Goal: Task Accomplishment & Management: Manage account settings

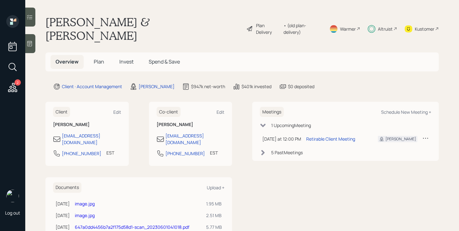
click at [100, 58] on span "Plan" at bounding box center [99, 61] width 10 height 7
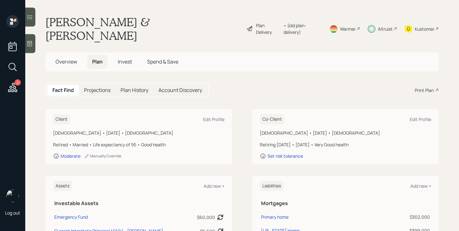
click at [248, 25] on icon at bounding box center [249, 29] width 7 height 8
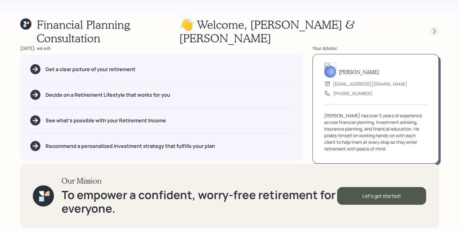
click at [435, 28] on icon at bounding box center [434, 31] width 6 height 6
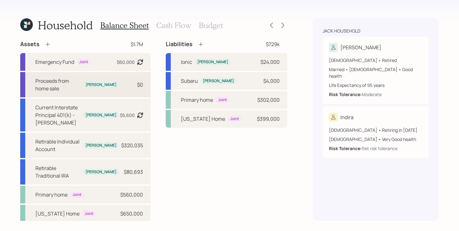
click at [63, 80] on div "Proceeds from home sale" at bounding box center [57, 84] width 45 height 15
select select "cash"
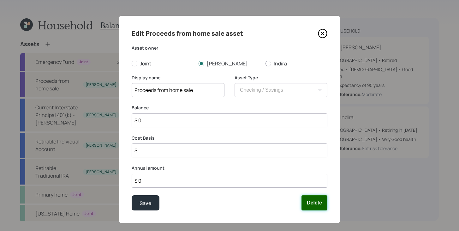
click at [313, 205] on button "Delete" at bounding box center [314, 202] width 26 height 15
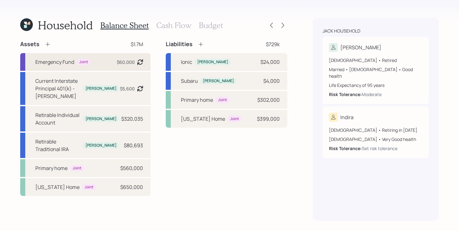
click at [60, 60] on div "Emergency Fund" at bounding box center [54, 62] width 39 height 8
select select "emergency_fund"
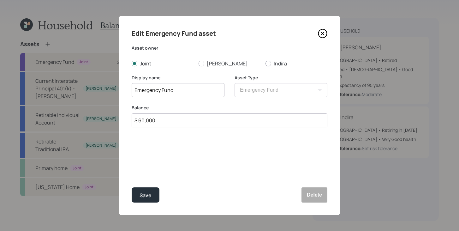
click at [168, 124] on input "$ 60,000" at bounding box center [230, 120] width 196 height 14
type input "$ 110,000"
click at [149, 192] on div "Save" at bounding box center [146, 195] width 12 height 9
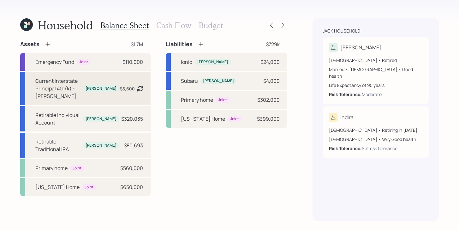
click at [55, 90] on div "Current Interstate Principal 401(k) - [PERSON_NAME]" at bounding box center [57, 88] width 45 height 23
select select "company_sponsored"
select select "balanced"
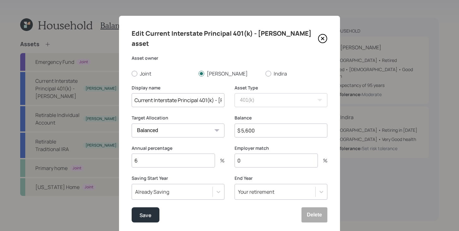
click at [272, 123] on input "$ 5,600" at bounding box center [281, 130] width 93 height 14
type input "$ 32,000"
click at [146, 211] on div "Save" at bounding box center [146, 215] width 12 height 9
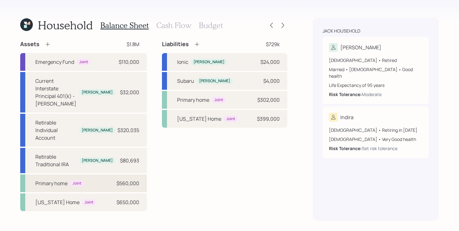
click at [91, 174] on div "Primary home Joint $560,000" at bounding box center [83, 183] width 127 height 18
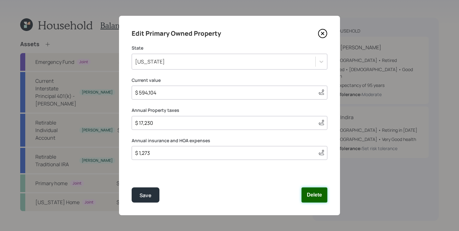
click at [316, 195] on button "Delete" at bounding box center [314, 194] width 26 height 15
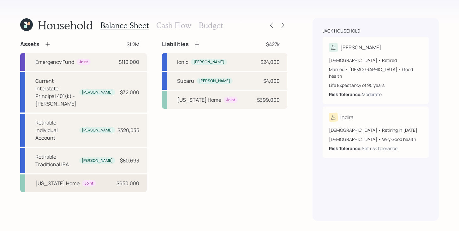
click at [61, 179] on div "[US_STATE] Home" at bounding box center [57, 183] width 44 height 8
select select "rental_property"
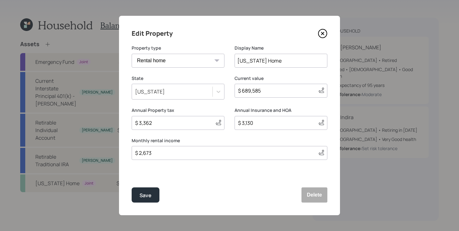
click at [323, 34] on icon at bounding box center [322, 33] width 3 height 3
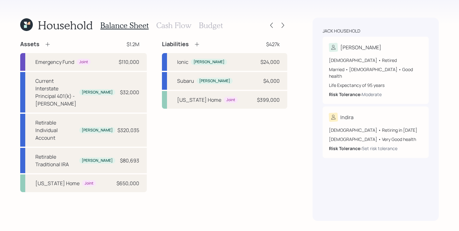
click at [177, 28] on h3 "Cash Flow" at bounding box center [173, 25] width 35 height 9
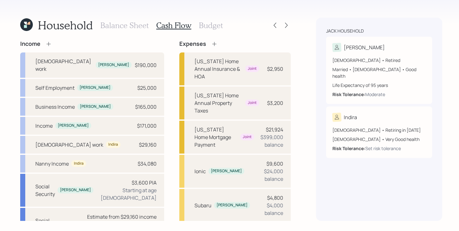
click at [212, 44] on icon at bounding box center [214, 44] width 4 height 4
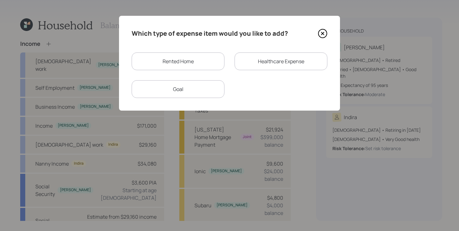
click at [322, 34] on icon at bounding box center [322, 33] width 3 height 3
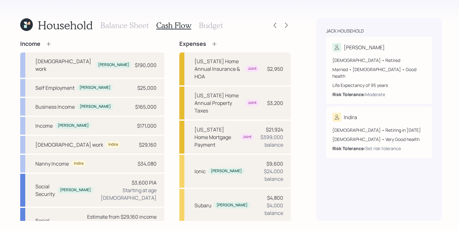
click at [121, 28] on h3 "Balance Sheet" at bounding box center [124, 25] width 48 height 9
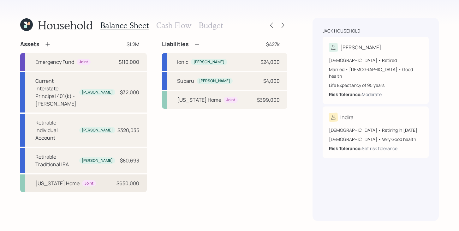
click at [108, 174] on div "Delaware Home Joint $650,000" at bounding box center [83, 183] width 127 height 18
select select "rental_property"
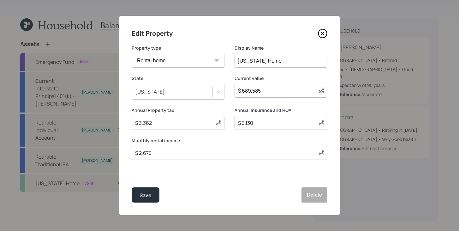
click at [266, 93] on input "$ 689,585" at bounding box center [275, 91] width 76 height 8
type input "$ 650,000"
click at [192, 123] on input "$ 3,362" at bounding box center [172, 123] width 76 height 8
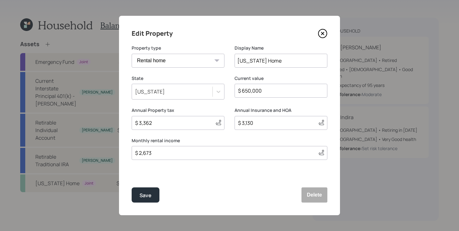
click at [227, 202] on div "Save Delete" at bounding box center [230, 194] width 196 height 15
click at [166, 153] on input "$ 2,673" at bounding box center [223, 153] width 179 height 8
type input "$ 1,900"
click at [156, 195] on button "Save" at bounding box center [146, 194] width 28 height 15
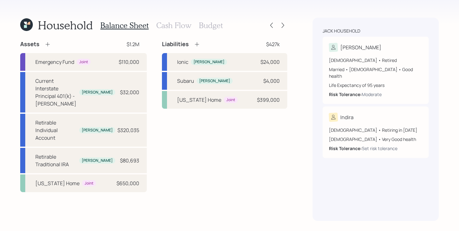
click at [163, 26] on h3 "Cash Flow" at bounding box center [173, 25] width 35 height 9
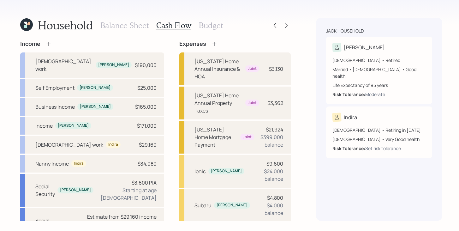
click at [211, 42] on icon at bounding box center [214, 44] width 6 height 6
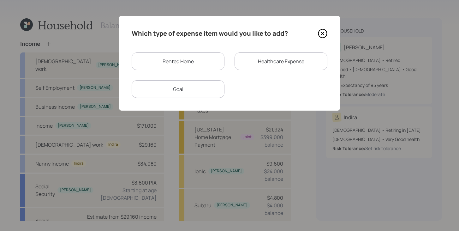
click at [195, 62] on div "Rented Home" at bounding box center [178, 61] width 93 height 18
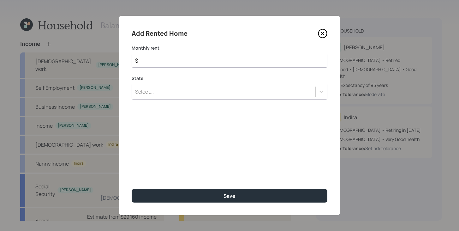
click at [183, 90] on div "State Select..." at bounding box center [230, 87] width 196 height 25
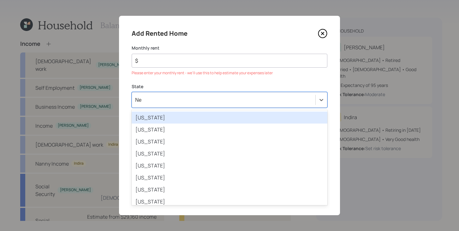
type input "New"
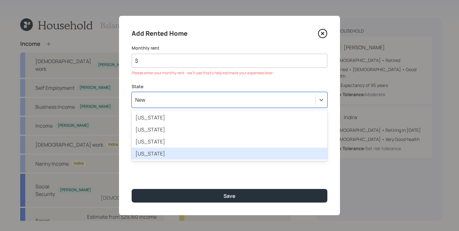
click at [166, 154] on div "New York" at bounding box center [230, 153] width 196 height 12
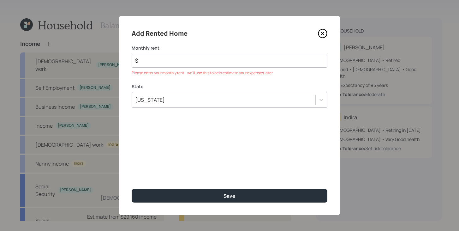
click at [203, 62] on input "$" at bounding box center [226, 61] width 185 height 8
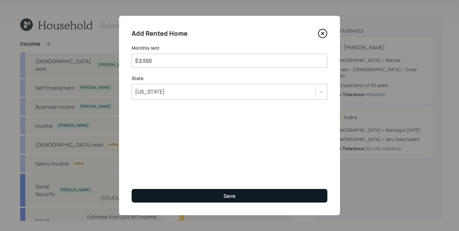
type input "$ 2,550"
click at [215, 196] on button "Save" at bounding box center [230, 196] width 196 height 14
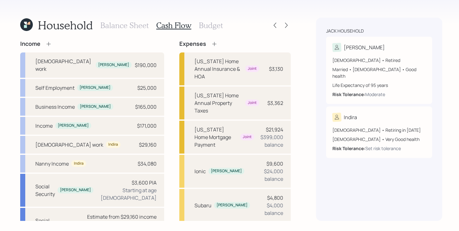
click at [141, 24] on h3 "Balance Sheet" at bounding box center [124, 25] width 48 height 9
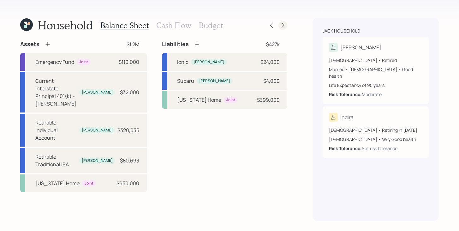
click at [281, 26] on icon at bounding box center [283, 25] width 6 height 6
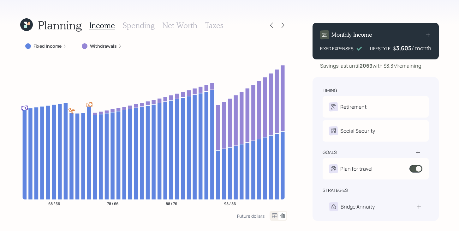
click at [144, 28] on h3 "Spending" at bounding box center [138, 25] width 32 height 9
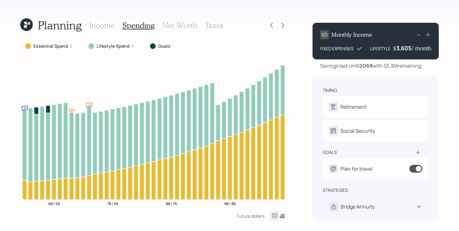
click at [62, 48] on label "Essential Spend" at bounding box center [50, 46] width 35 height 6
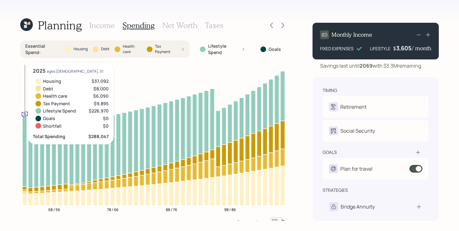
click at [26, 198] on icon at bounding box center [24, 200] width 4 height 12
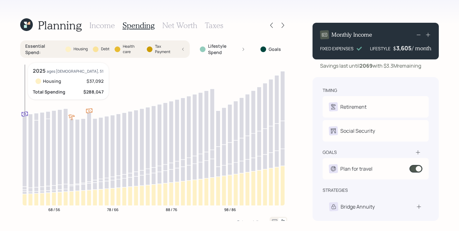
click at [26, 197] on icon at bounding box center [24, 200] width 4 height 12
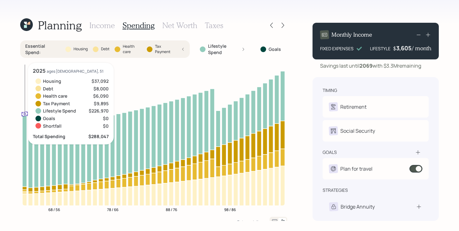
click at [26, 193] on icon at bounding box center [24, 193] width 4 height 3
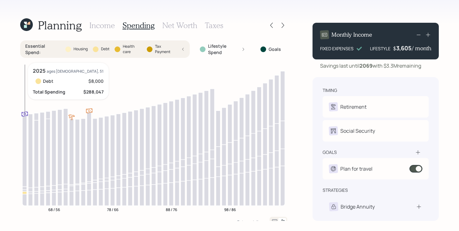
click at [26, 193] on icon at bounding box center [24, 193] width 4 height 3
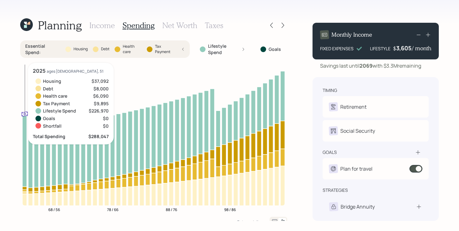
click at [26, 197] on icon at bounding box center [24, 200] width 4 height 12
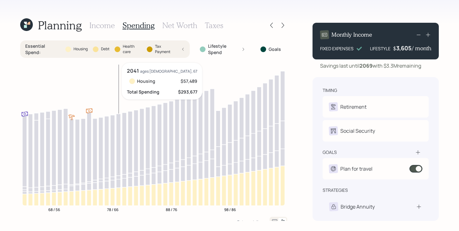
click at [119, 197] on icon at bounding box center [118, 197] width 4 height 18
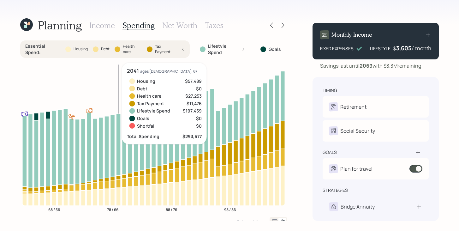
click at [119, 197] on icon at bounding box center [118, 197] width 4 height 18
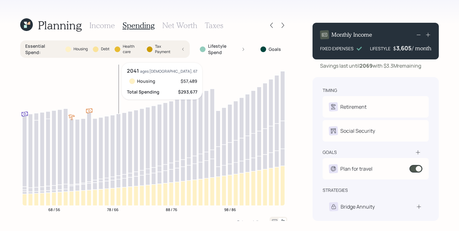
click at [119, 197] on icon at bounding box center [118, 197] width 4 height 18
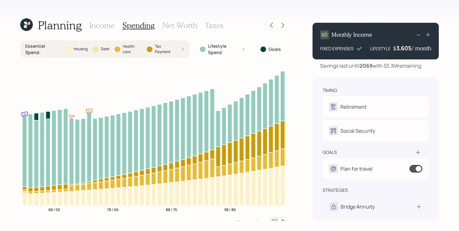
click at [120, 44] on div "Health care" at bounding box center [128, 49] width 27 height 11
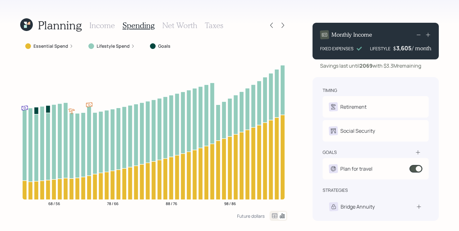
click at [111, 30] on div "Income Spending Net Worth Taxes" at bounding box center [156, 25] width 134 height 15
click at [110, 26] on h3 "Income" at bounding box center [102, 25] width 26 height 9
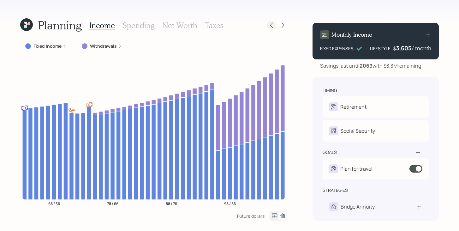
click at [275, 24] on div at bounding box center [271, 25] width 9 height 9
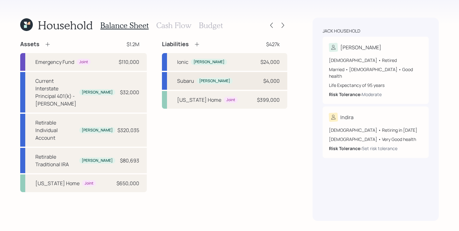
click at [185, 80] on div "Subaru" at bounding box center [185, 81] width 17 height 8
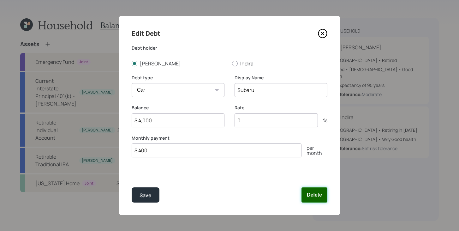
click at [320, 195] on button "Delete" at bounding box center [314, 194] width 26 height 15
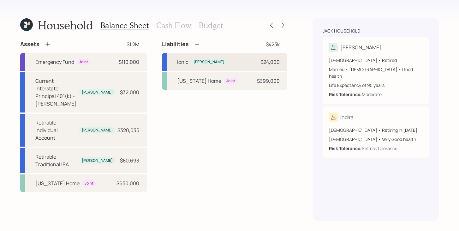
click at [247, 65] on div "Ionic Todd $24,000" at bounding box center [224, 62] width 125 height 18
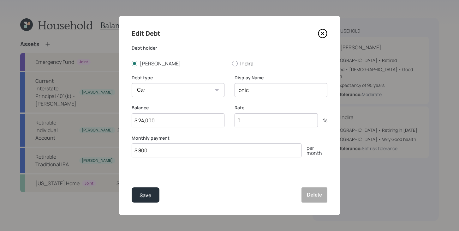
click at [322, 36] on icon at bounding box center [322, 33] width 9 height 9
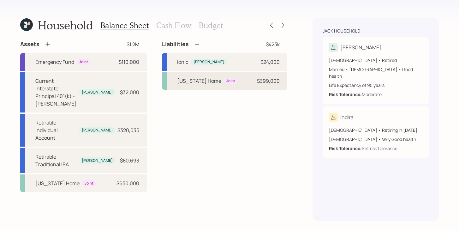
click at [193, 83] on div "[US_STATE] Home" at bounding box center [199, 81] width 44 height 8
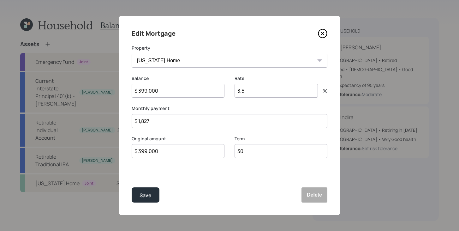
click at [153, 94] on input "$ 399,000" at bounding box center [178, 91] width 93 height 14
type input "$ 396,000"
click at [141, 200] on button "Save" at bounding box center [146, 194] width 28 height 15
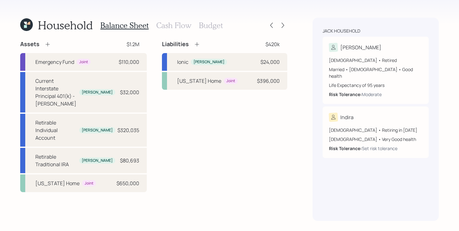
click at [180, 28] on h3 "Cash Flow" at bounding box center [173, 25] width 35 height 9
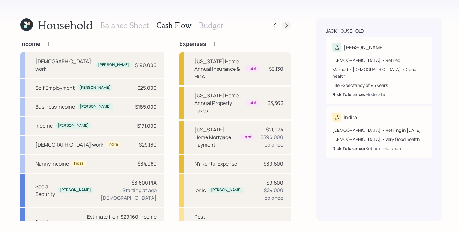
click at [282, 29] on div at bounding box center [286, 25] width 9 height 9
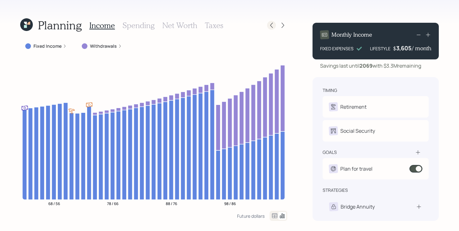
click at [272, 28] on icon at bounding box center [271, 25] width 6 height 6
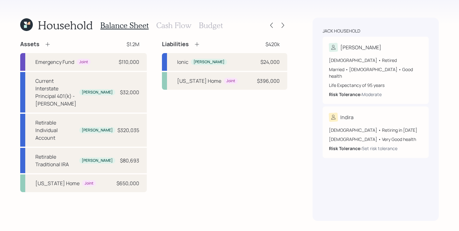
click at [157, 28] on h3 "Cash Flow" at bounding box center [173, 25] width 35 height 9
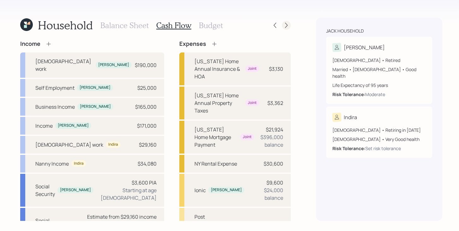
click at [286, 27] on div at bounding box center [286, 25] width 9 height 9
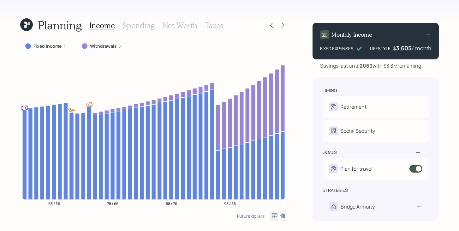
click at [271, 30] on div "Planning Income Spending Net Worth Taxes" at bounding box center [153, 25] width 267 height 15
click at [271, 27] on icon at bounding box center [271, 25] width 6 height 6
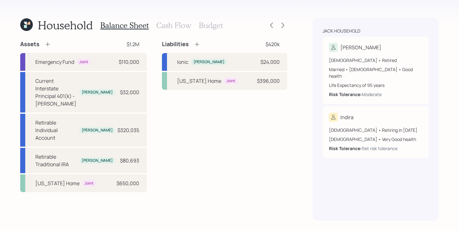
click at [164, 26] on h3 "Cash Flow" at bounding box center [173, 25] width 35 height 9
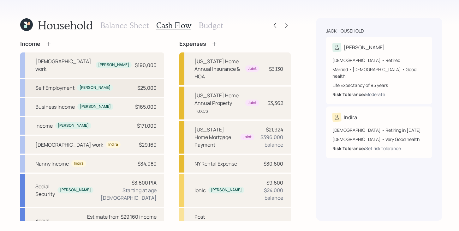
click at [58, 84] on div "Self Employment" at bounding box center [54, 88] width 39 height 8
select select "self_employment"
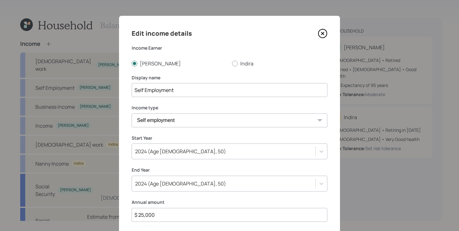
click at [325, 34] on icon at bounding box center [322, 33] width 9 height 9
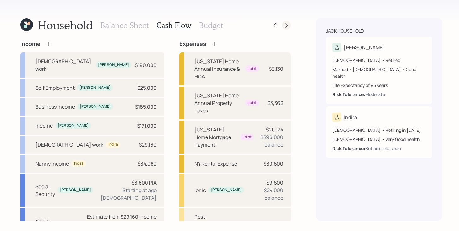
click at [287, 24] on div at bounding box center [286, 25] width 9 height 9
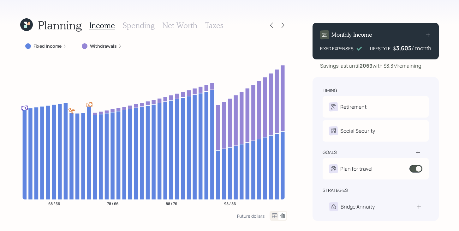
click at [43, 45] on label "Fixed Income" at bounding box center [47, 46] width 28 height 6
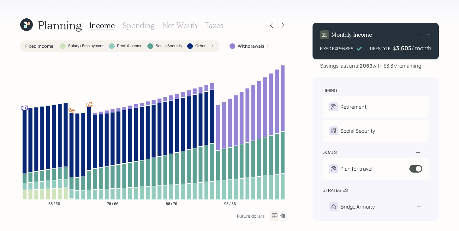
click at [43, 45] on label "Fixed Income :" at bounding box center [40, 46] width 30 height 6
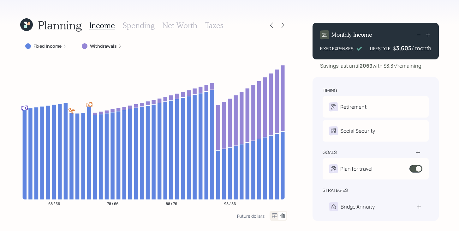
click at [416, 152] on icon at bounding box center [418, 152] width 6 height 6
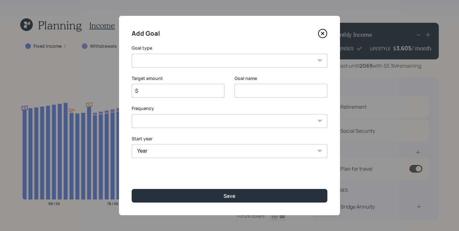
click at [187, 60] on select "Create an emergency fund Donate to charity Purchase a home Make a purchase Supp…" at bounding box center [230, 61] width 196 height 14
click at [323, 34] on icon at bounding box center [322, 33] width 3 height 3
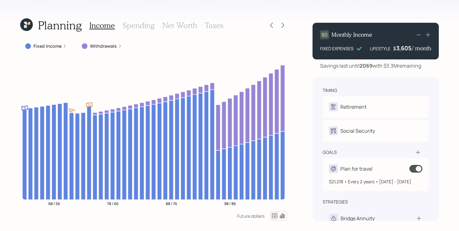
click at [371, 167] on div "Plan for travel" at bounding box center [356, 169] width 32 height 8
select select "2"
select select "2027"
select select "2029"
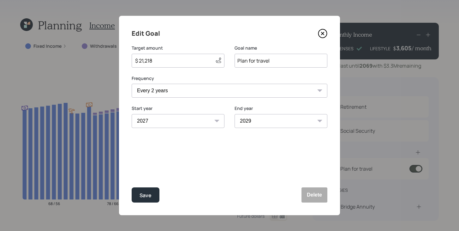
click at [322, 31] on icon at bounding box center [322, 33] width 9 height 9
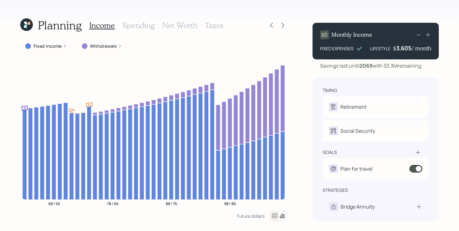
click at [130, 25] on h3 "Spending" at bounding box center [138, 25] width 32 height 9
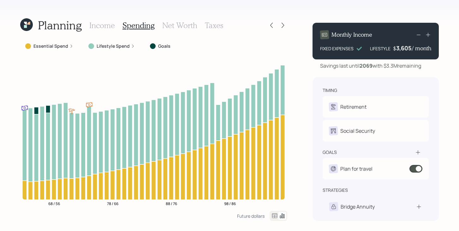
click at [110, 47] on label "Lifestyle Spend" at bounding box center [113, 46] width 33 height 6
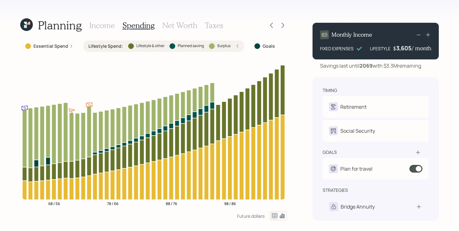
click at [174, 44] on div "Planned saving" at bounding box center [187, 46] width 34 height 6
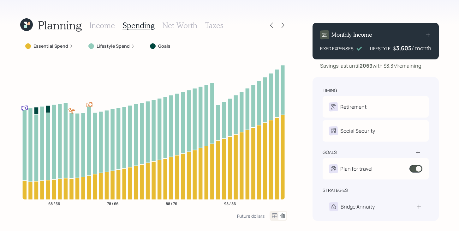
click at [102, 20] on div "Income Spending Net Worth Taxes" at bounding box center [156, 25] width 134 height 15
click at [103, 23] on h3 "Income" at bounding box center [102, 25] width 26 height 9
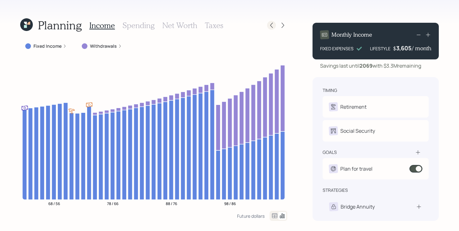
click at [275, 25] on div at bounding box center [271, 25] width 9 height 9
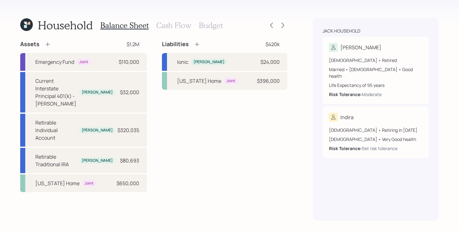
click at [182, 23] on h3 "Cash Flow" at bounding box center [173, 25] width 35 height 9
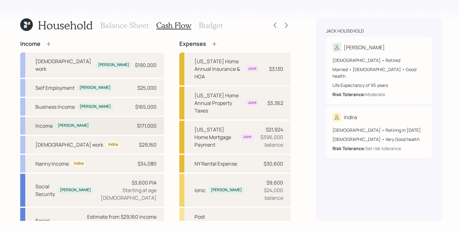
click at [97, 117] on div "Income Todd $171,000" at bounding box center [92, 126] width 144 height 18
select select "other"
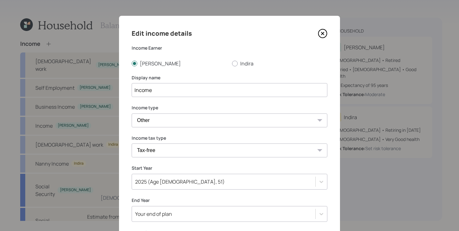
click at [323, 31] on icon at bounding box center [322, 33] width 9 height 9
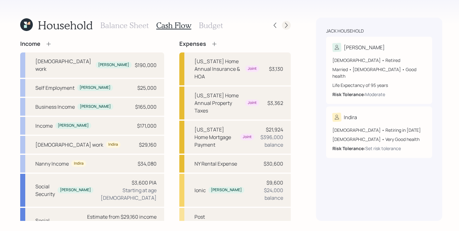
click at [283, 25] on icon at bounding box center [286, 25] width 6 height 6
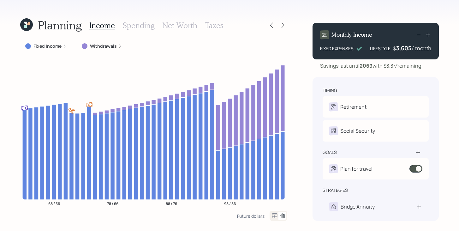
click at [266, 25] on div "Planning Income Spending Net Worth Taxes" at bounding box center [153, 25] width 267 height 15
click at [270, 25] on icon at bounding box center [271, 25] width 6 height 6
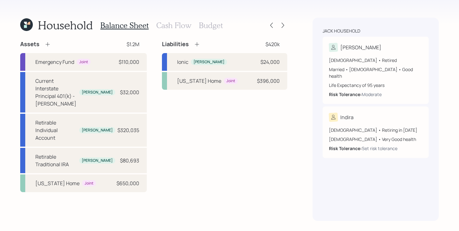
click at [163, 23] on h3 "Cash Flow" at bounding box center [173, 25] width 35 height 9
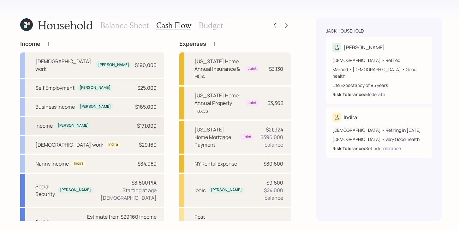
click at [48, 122] on div "Income" at bounding box center [43, 126] width 17 height 8
select select "other"
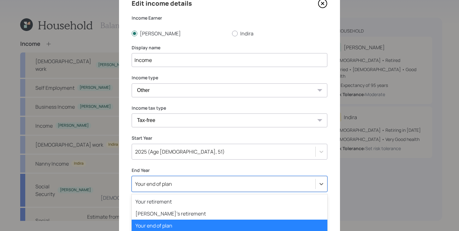
scroll to position [90, 0]
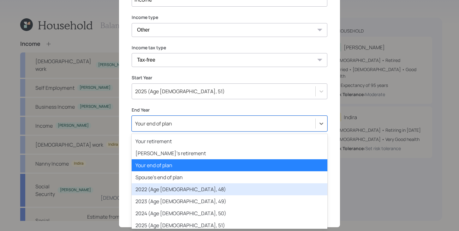
click at [188, 131] on div "option 2022 (Age 60, 48) focused, 5 of 82. 82 results available. Use Up and Dow…" at bounding box center [230, 124] width 196 height 16
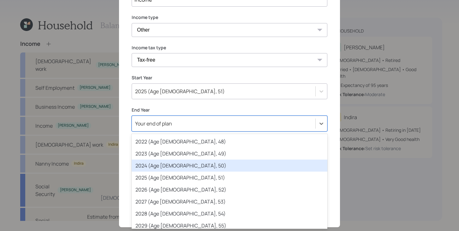
scroll to position [55, 0]
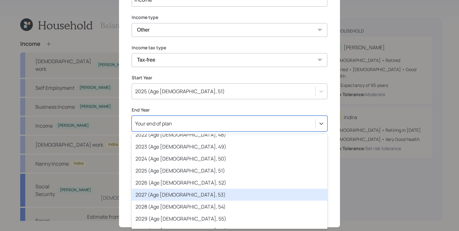
click at [174, 197] on div "2027 (Age 65, 53)" at bounding box center [230, 194] width 196 height 12
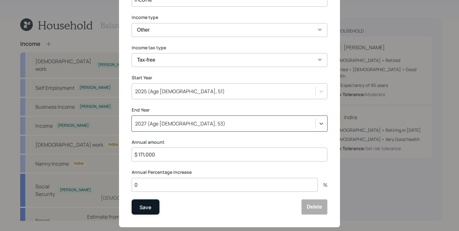
click at [145, 206] on div "Save" at bounding box center [146, 207] width 12 height 9
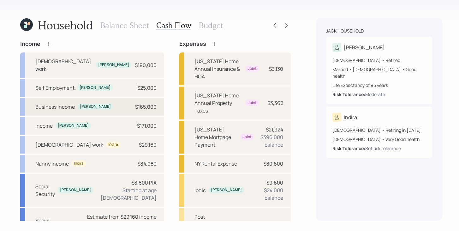
click at [48, 103] on div "Business Income" at bounding box center [54, 107] width 39 height 8
select select "other"
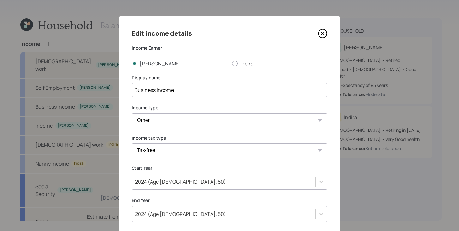
click at [323, 34] on icon at bounding box center [322, 33] width 9 height 9
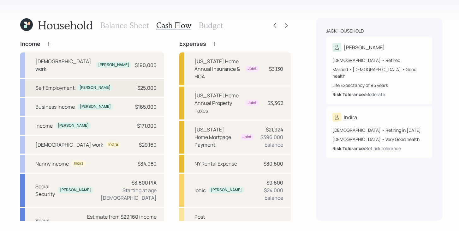
click at [56, 84] on div "Self Employment" at bounding box center [54, 88] width 39 height 8
select select "self_employment"
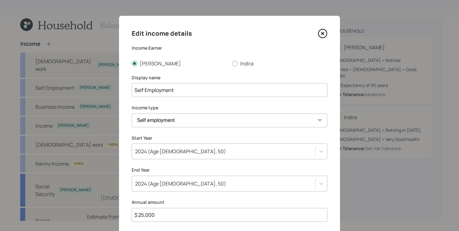
click at [322, 33] on icon at bounding box center [322, 33] width 3 height 3
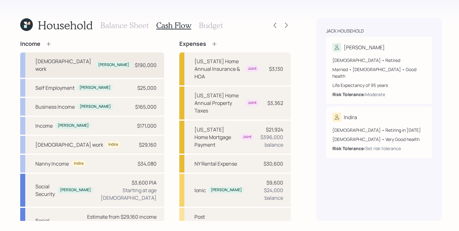
click at [57, 59] on div "[DEMOGRAPHIC_DATA] work" at bounding box center [64, 64] width 58 height 15
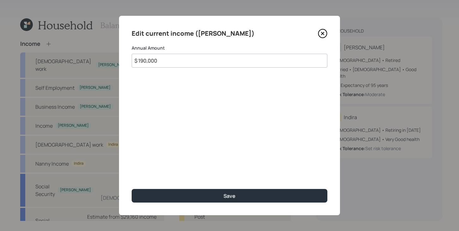
click at [324, 33] on icon at bounding box center [322, 33] width 9 height 9
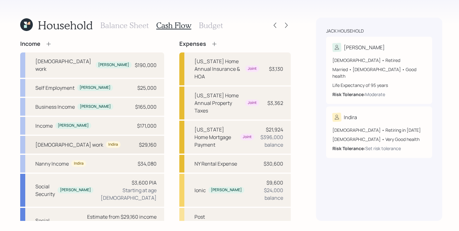
click at [62, 141] on div "[DEMOGRAPHIC_DATA] work" at bounding box center [69, 145] width 68 height 8
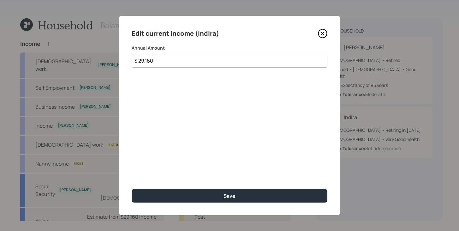
click at [324, 33] on icon at bounding box center [322, 33] width 9 height 9
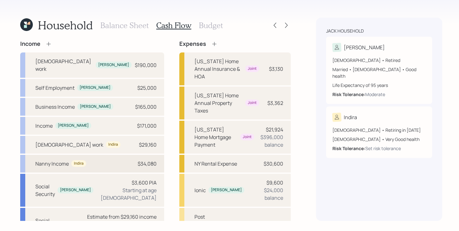
click at [45, 160] on div "Nanny Income Indira $34,080" at bounding box center [92, 164] width 144 height 18
select select "other"
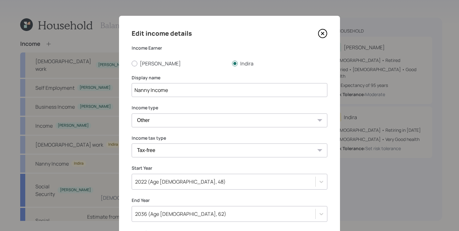
click at [324, 37] on icon at bounding box center [322, 33] width 9 height 9
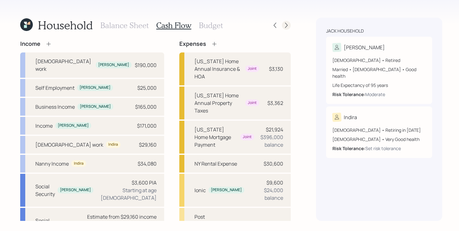
click at [283, 24] on icon at bounding box center [286, 25] width 6 height 6
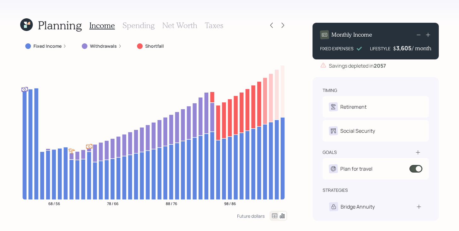
click at [63, 47] on icon at bounding box center [65, 46] width 4 height 4
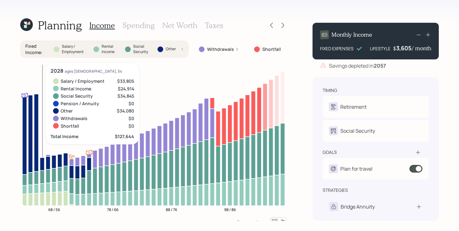
click at [43, 160] on icon at bounding box center [42, 164] width 4 height 13
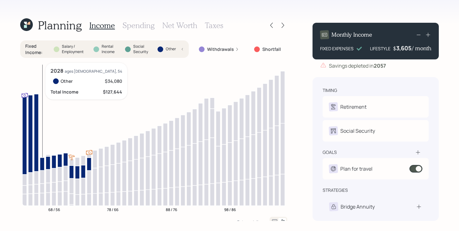
click at [43, 161] on icon at bounding box center [42, 164] width 4 height 13
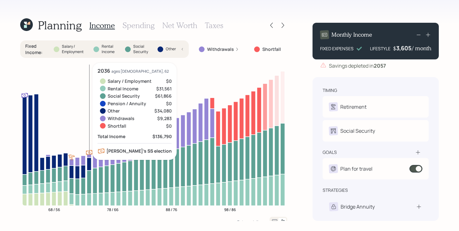
click at [88, 165] on icon at bounding box center [89, 164] width 4 height 13
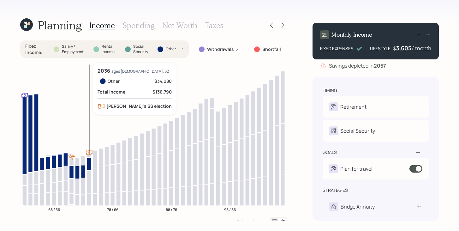
click at [88, 165] on icon at bounding box center [89, 164] width 4 height 13
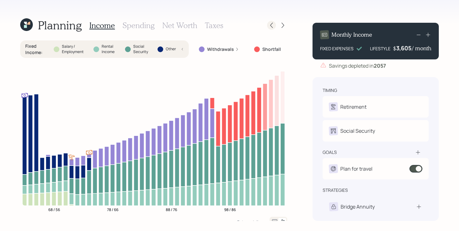
click at [270, 24] on icon at bounding box center [271, 25] width 6 height 6
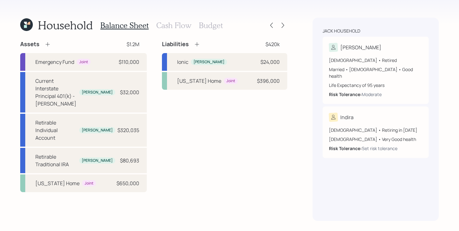
click at [170, 21] on h3 "Cash Flow" at bounding box center [173, 25] width 35 height 9
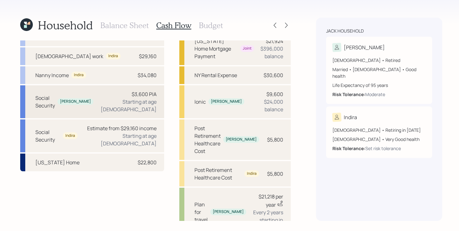
scroll to position [88, 0]
click at [83, 154] on div "[US_STATE] Home $22,800" at bounding box center [92, 163] width 144 height 18
select select "rental_property"
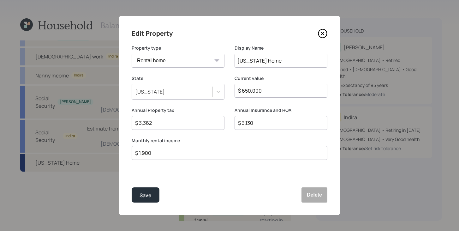
click at [322, 33] on icon at bounding box center [322, 33] width 3 height 3
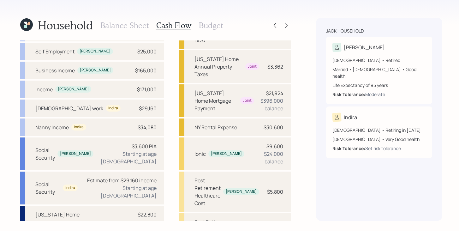
scroll to position [36, 0]
click at [284, 25] on icon at bounding box center [286, 25] width 6 height 6
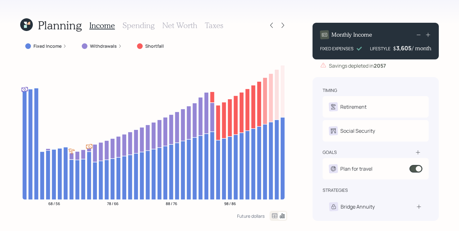
click at [274, 218] on icon at bounding box center [275, 216] width 8 height 8
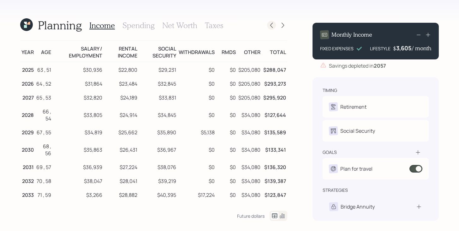
click at [272, 26] on icon at bounding box center [271, 25] width 6 height 6
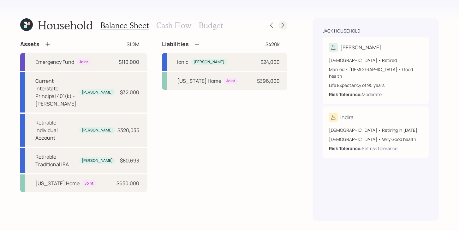
click at [283, 26] on icon at bounding box center [283, 25] width 6 height 6
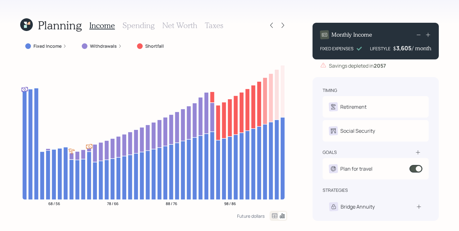
click at [59, 45] on label "Fixed Income" at bounding box center [47, 46] width 28 height 6
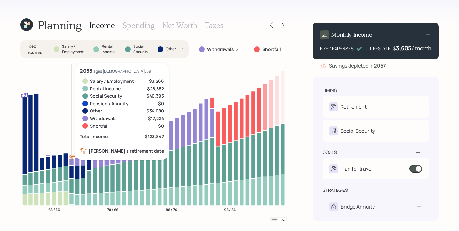
click at [72, 199] on icon at bounding box center [71, 198] width 4 height 11
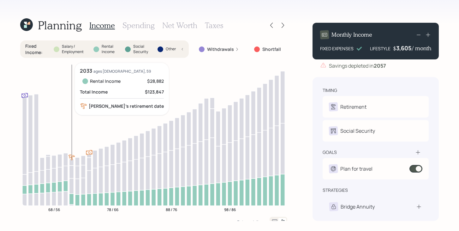
click at [72, 200] on icon at bounding box center [71, 198] width 4 height 11
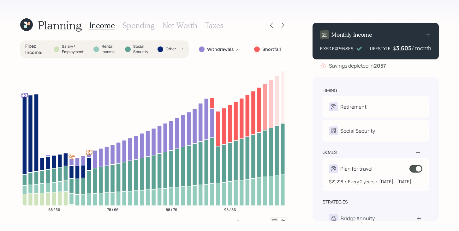
click at [417, 167] on span at bounding box center [415, 169] width 13 height 8
click at [377, 162] on div "Plan for travel $21,218 • Every 2 years • [DATE] - [DATE]" at bounding box center [376, 174] width 106 height 33
select select "2"
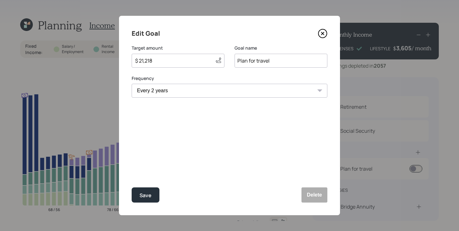
select select "2027"
select select "2029"
click at [194, 89] on select "One time Every 1 year Every 2 years Every 3 years Every 4 years Every 5 years E…" at bounding box center [230, 91] width 196 height 14
select select "1"
click at [132, 84] on select "One time Every 1 year Every 2 years Every 3 years Every 4 years Every 5 years E…" at bounding box center [230, 91] width 196 height 14
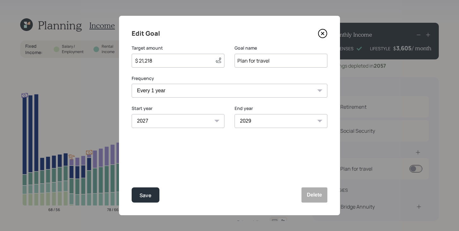
click at [176, 121] on select "2025 2026 2027 2028 2029 2030 2031 2032 2033 2034 2035 2036 2037 2038 2039 2040…" at bounding box center [178, 121] width 93 height 14
click at [132, 114] on select "2025 2026 2027 2028 2029 2030 2031 2032 2033 2034 2035 2036 2037 2038 2039 2040…" at bounding box center [178, 121] width 93 height 14
click at [174, 57] on input "$ 21,218" at bounding box center [172, 61] width 76 height 8
click at [146, 194] on div "Save" at bounding box center [146, 195] width 12 height 9
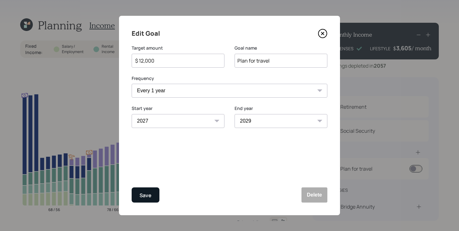
type input "$ 21,218"
select select "2"
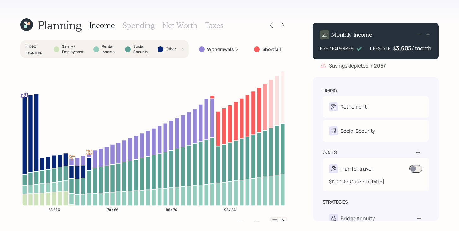
click at [375, 166] on div "Plan for travel" at bounding box center [375, 168] width 93 height 9
select select "1"
select select "2027"
select select "2029"
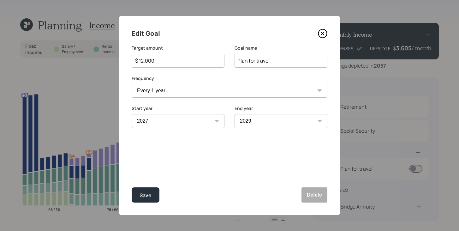
click at [176, 118] on select "2025 2026 2027 2028 2029 2030 2031 2032 2033 2034 2035 2036 2037 2038 2039 2040…" at bounding box center [178, 121] width 93 height 14
select select "2028"
click at [132, 114] on select "2025 2026 2027 2028 2029 2030 2031 2032 2033 2034 2035 2036 2037 2038 2039 2040…" at bounding box center [178, 121] width 93 height 14
click at [259, 126] on select "2027 2028 2029 2030 2031 2032 2033 2034 2035 2036 2037 2038 2039 2040 2041 2042…" at bounding box center [281, 121] width 93 height 14
select select "2032"
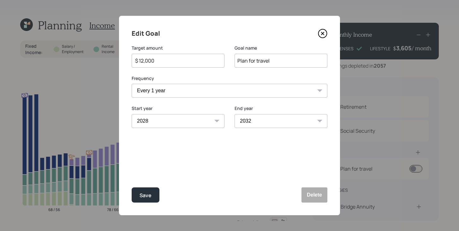
click at [235, 114] on select "2028 2029 2030 2031 2032 2033 2034 2035 2036 2037 2038 2039 2040 2041 2042 2043…" at bounding box center [281, 121] width 93 height 14
click at [146, 194] on div "Save" at bounding box center [146, 195] width 12 height 9
select select "2027"
select select "2029"
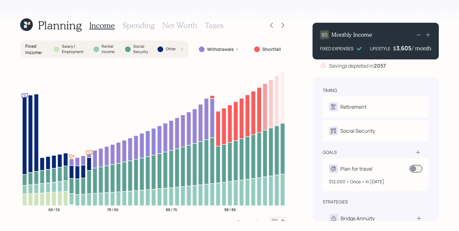
click at [417, 168] on span at bounding box center [415, 169] width 13 height 8
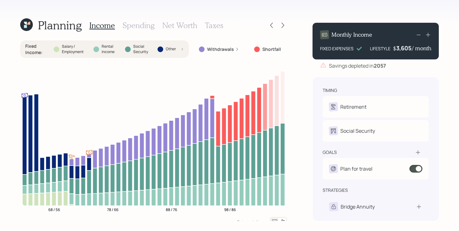
click at [419, 152] on icon at bounding box center [418, 152] width 6 height 6
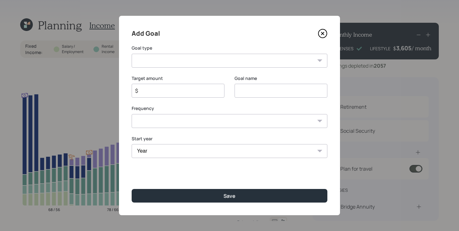
click at [206, 60] on select "Create an emergency fund Donate to charity Purchase a home Make a purchase Supp…" at bounding box center [230, 61] width 196 height 14
select select "vacation"
click at [132, 54] on select "Create an emergency fund Donate to charity Purchase a home Make a purchase Supp…" at bounding box center [230, 61] width 196 height 14
type input "Plan for travel"
click at [174, 91] on input "$" at bounding box center [175, 91] width 82 height 8
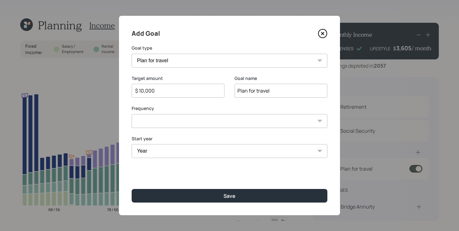
type input "$ 10,000"
click at [180, 120] on select "One time Every 1 year Every 2 years Every 3 years Every 4 years Every 5 years E…" at bounding box center [230, 121] width 196 height 14
select select "0"
click at [132, 114] on select "One time Every 1 year Every 2 years Every 3 years Every 4 years Every 5 years E…" at bounding box center [230, 121] width 196 height 14
click at [158, 154] on select "Year [DATE] 2026 2027 2028 2029 2030 2031 2032 2033 2034 2035 2036 2037 2038 20…" at bounding box center [230, 151] width 196 height 14
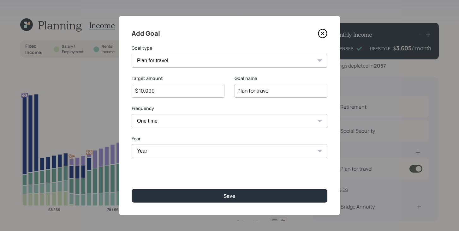
select select "2033"
click at [132, 144] on select "Year [DATE] 2026 2027 2028 2029 2030 2031 2032 2033 2034 2035 2036 2037 2038 20…" at bounding box center [230, 151] width 196 height 14
click at [197, 122] on select "One time Every 1 year Every 2 years Every 3 years Every 4 years Every 5 years E…" at bounding box center [230, 121] width 196 height 14
select select "1"
click at [132, 114] on select "One time Every 1 year Every 2 years Every 3 years Every 4 years Every 5 years E…" at bounding box center [230, 121] width 196 height 14
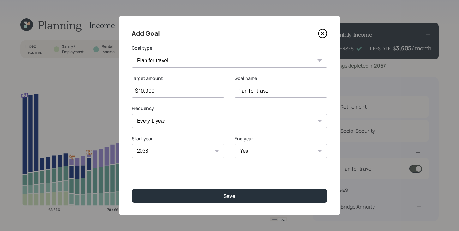
click at [261, 149] on select "Year [DATE] 2034 2035 2036 2037 2038 2039 2040 2041 2042 2043 2044 2045 2046 20…" at bounding box center [281, 151] width 93 height 14
select select "2037"
click at [235, 144] on select "Year [DATE] 2034 2035 2036 2037 2038 2039 2040 2041 2042 2043 2044 2045 2046 20…" at bounding box center [281, 151] width 93 height 14
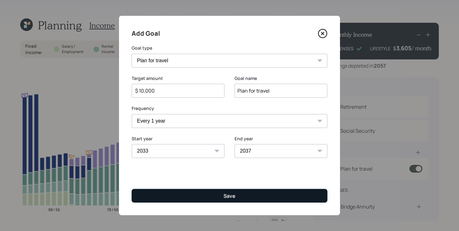
click at [233, 199] on div "Save" at bounding box center [229, 195] width 12 height 7
type input "$"
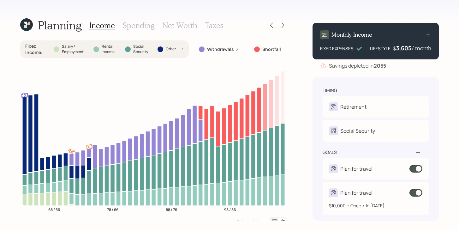
click at [382, 190] on div "Plan for travel" at bounding box center [375, 192] width 93 height 9
select select "1"
select select "2033"
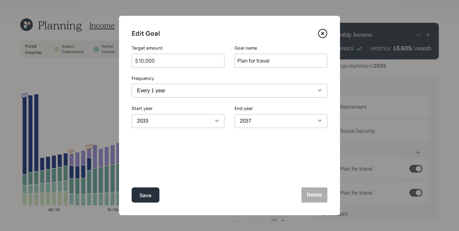
click at [245, 116] on select "2033 2034 2035 2036 2037 2038 2039 2040 2041 2042 2043 2044 2045 2046 2047 2048…" at bounding box center [281, 121] width 93 height 14
click at [235, 114] on select "2033 2034 2035 2036 2037 2038 2039 2040 2041 2042 2043 2044 2045 2046 2047 2048…" at bounding box center [281, 121] width 93 height 14
click at [152, 200] on button "Save" at bounding box center [146, 194] width 28 height 15
select select "2037"
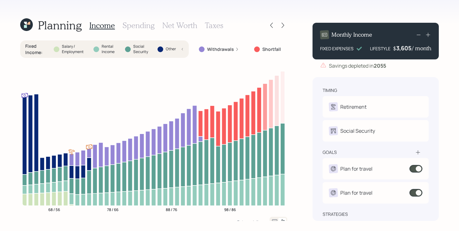
click at [93, 50] on div "Fixed Income : Salary / Employment Rental Income Social Security Other" at bounding box center [104, 49] width 158 height 12
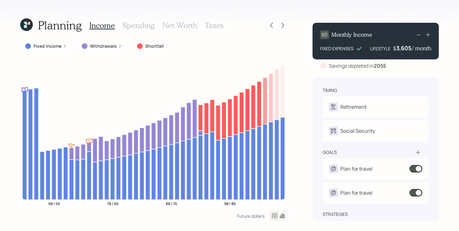
click at [28, 27] on icon at bounding box center [27, 25] width 18 height 18
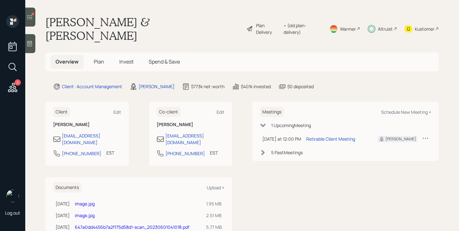
click at [32, 18] on icon at bounding box center [30, 17] width 6 height 6
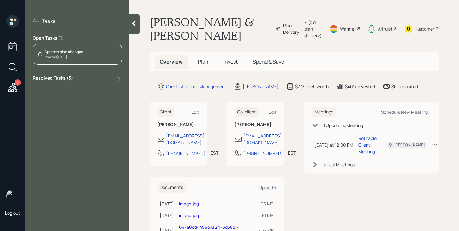
click at [67, 56] on div "Created [DATE]" at bounding box center [64, 57] width 39 height 5
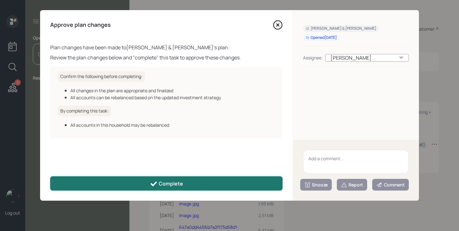
click at [125, 180] on button "Complete" at bounding box center [166, 183] width 232 height 14
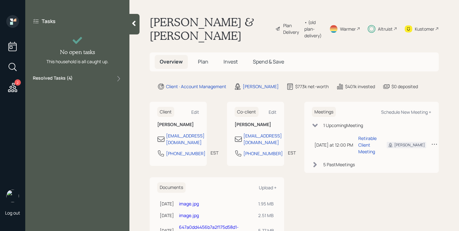
click at [134, 26] on icon at bounding box center [134, 23] width 6 height 6
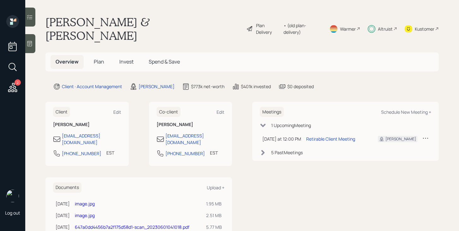
click at [102, 58] on span "Plan" at bounding box center [99, 61] width 10 height 7
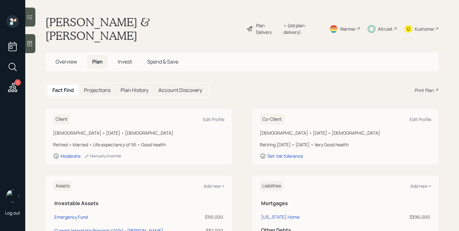
click at [425, 87] on div "Print Plan" at bounding box center [424, 90] width 19 height 7
